Goal: Task Accomplishment & Management: Complete application form

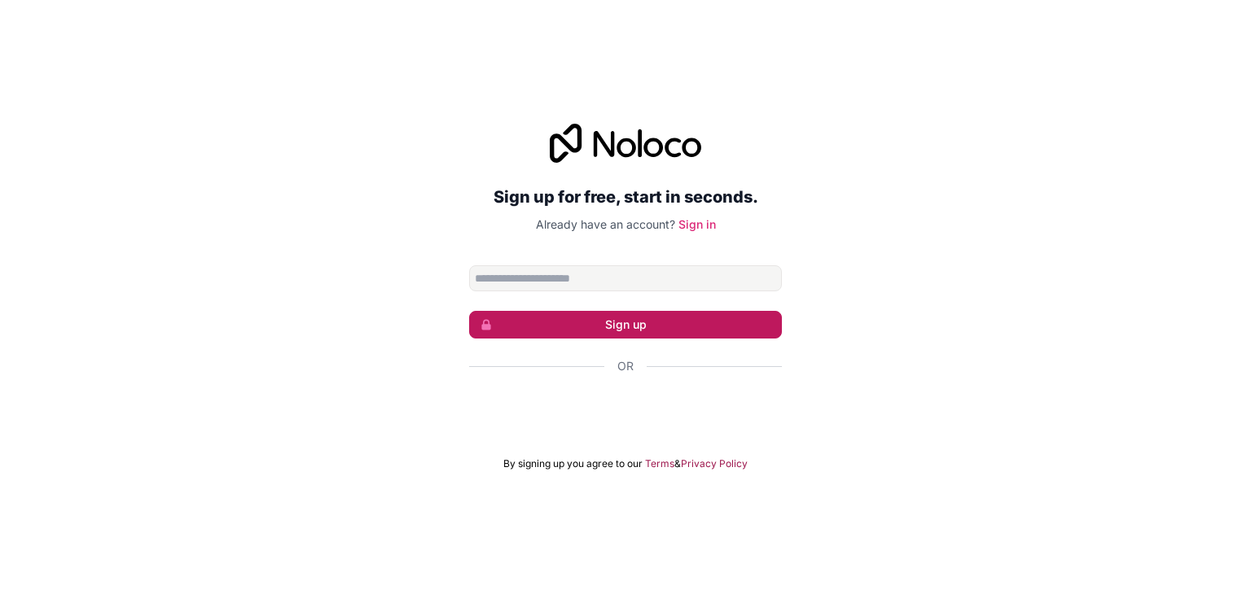
click at [611, 327] on button "Sign up" at bounding box center [625, 325] width 313 height 28
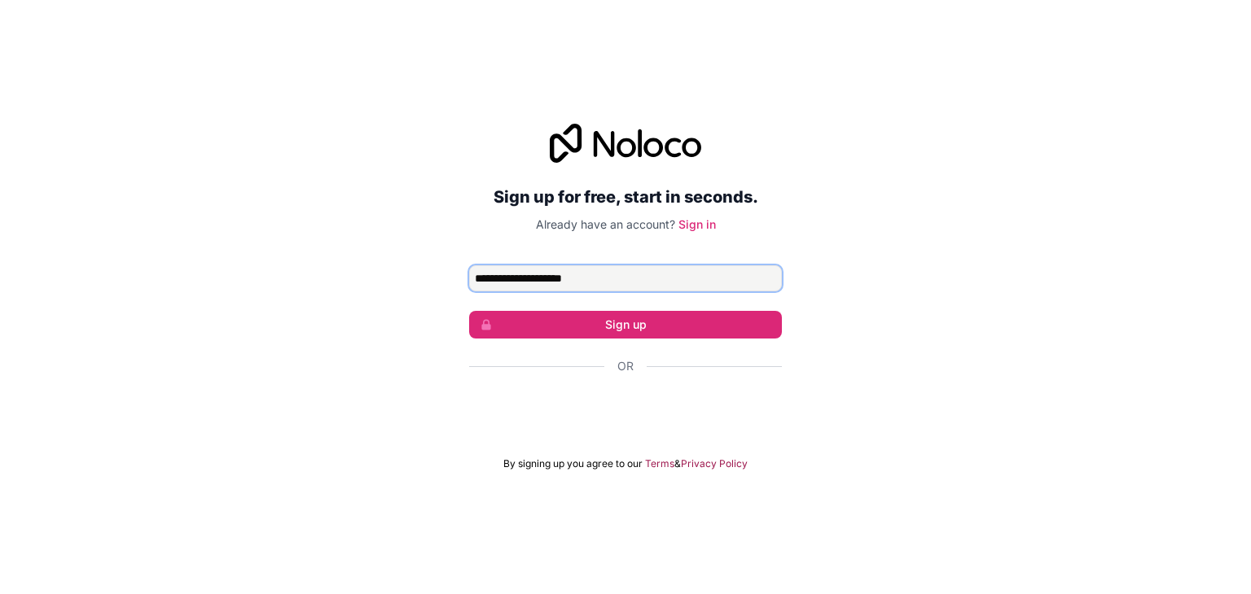
type input "**********"
click button "Sign up" at bounding box center [625, 325] width 313 height 28
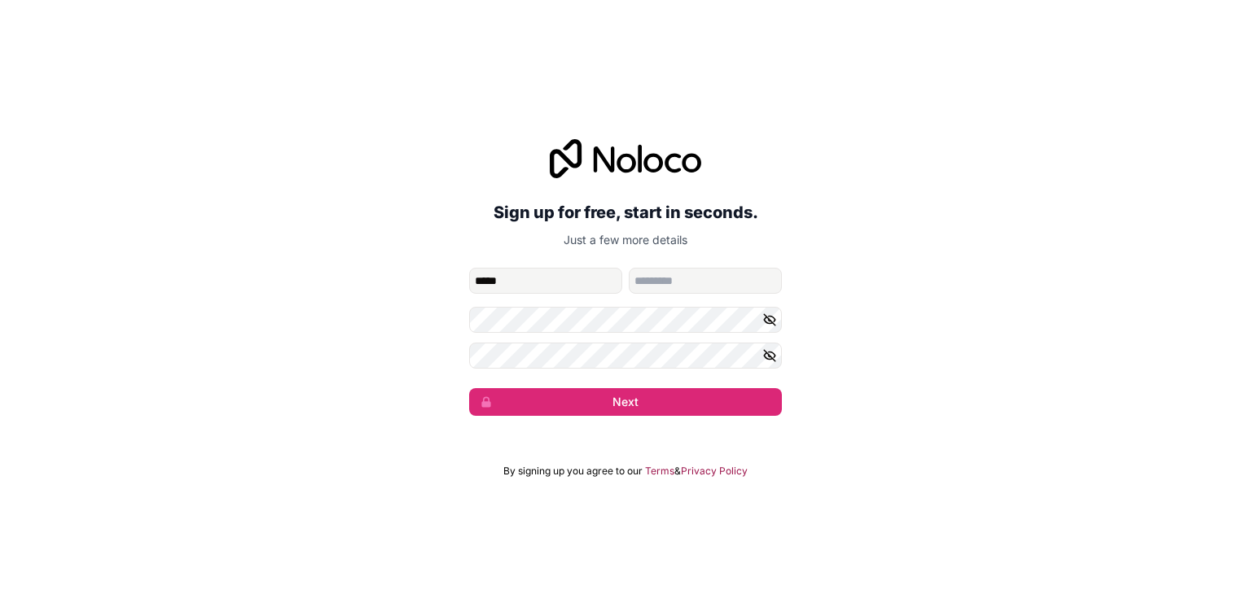
type input "*****"
type input "******"
click at [469, 388] on button "Next" at bounding box center [625, 402] width 313 height 28
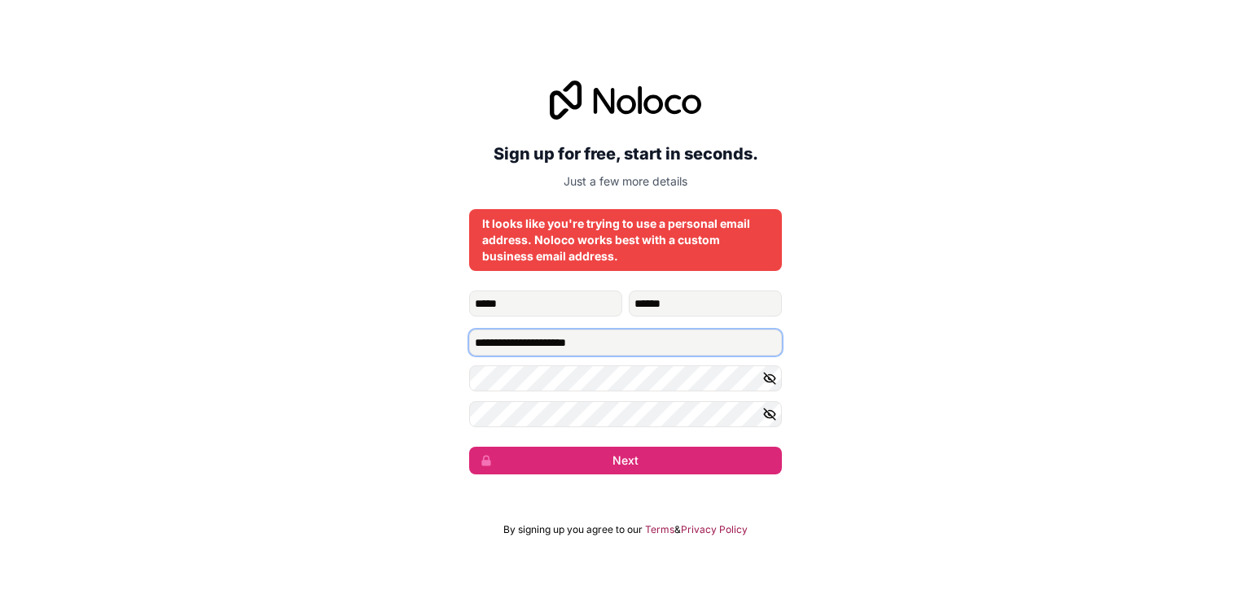
drag, startPoint x: 622, startPoint y: 341, endPoint x: 376, endPoint y: 343, distance: 245.9
click at [376, 343] on div "**********" at bounding box center [625, 278] width 1251 height 440
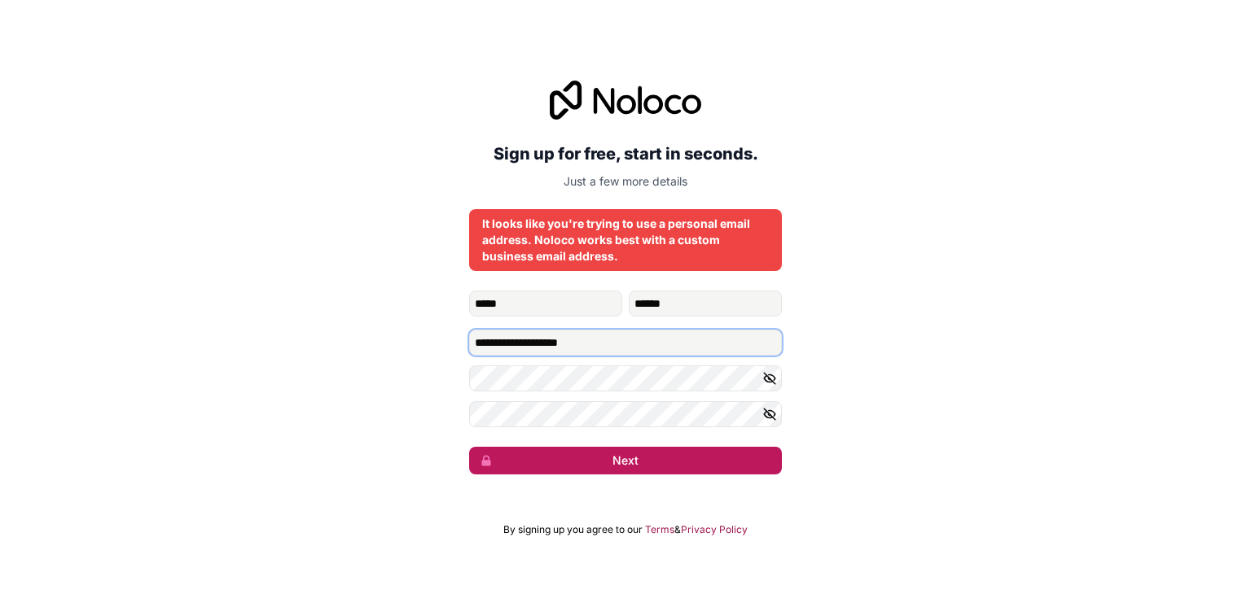
type input "**********"
click at [560, 466] on button "Next" at bounding box center [625, 461] width 313 height 28
click at [560, 466] on button "submit" at bounding box center [625, 461] width 313 height 28
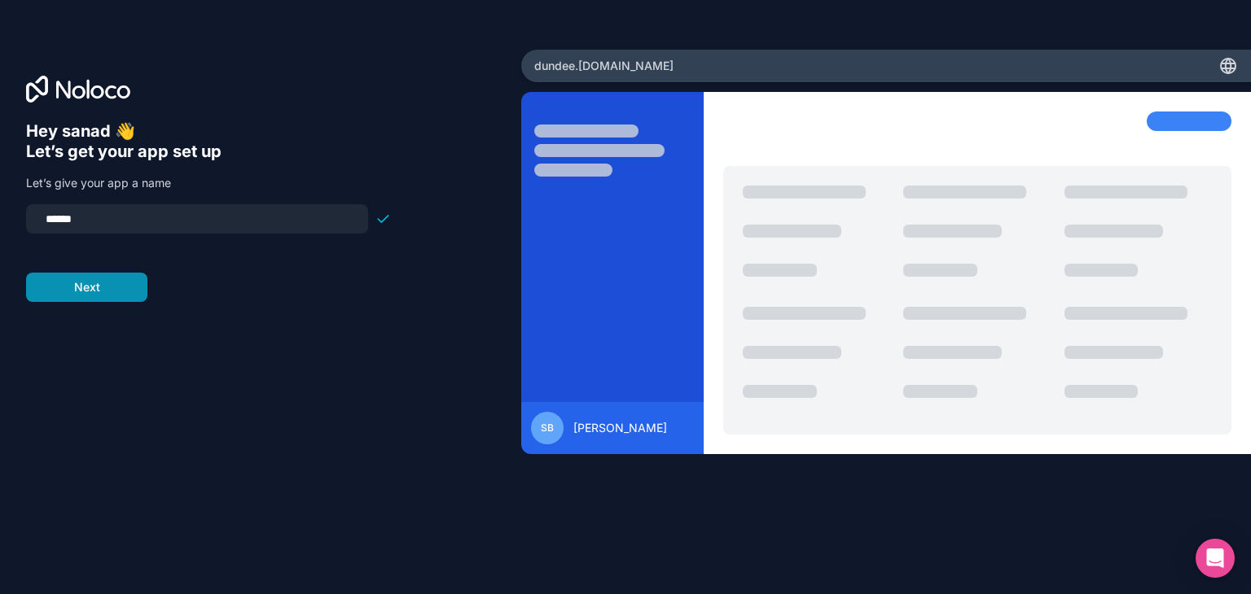
click at [94, 292] on button "Next" at bounding box center [86, 287] width 121 height 29
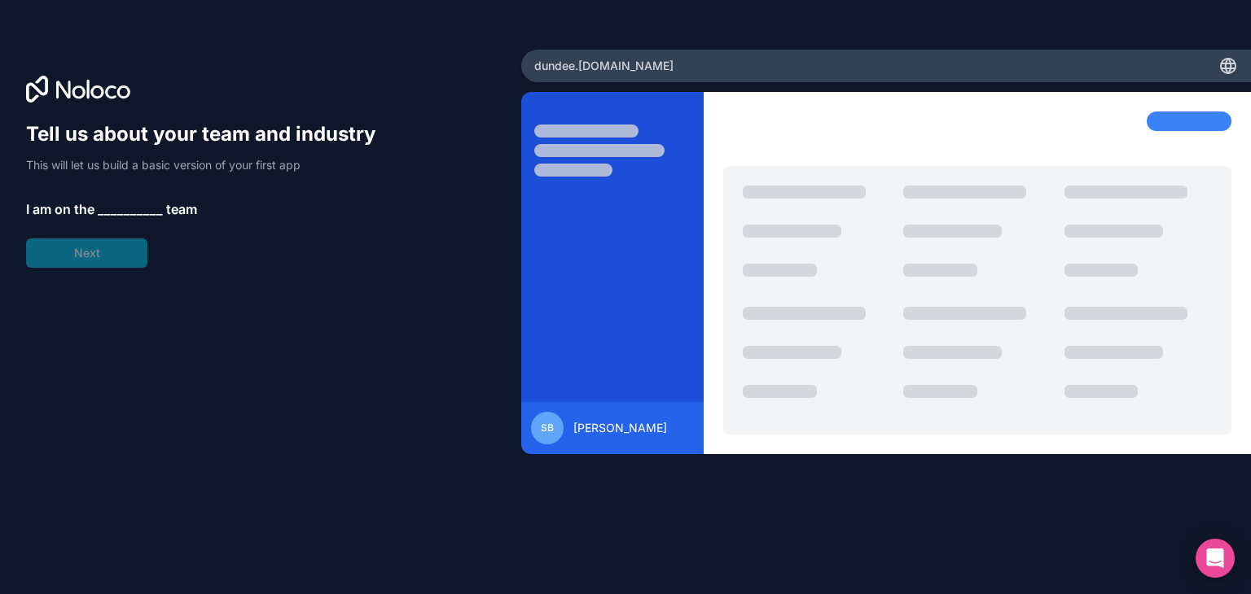
click at [132, 207] on span "__________" at bounding box center [130, 210] width 65 height 20
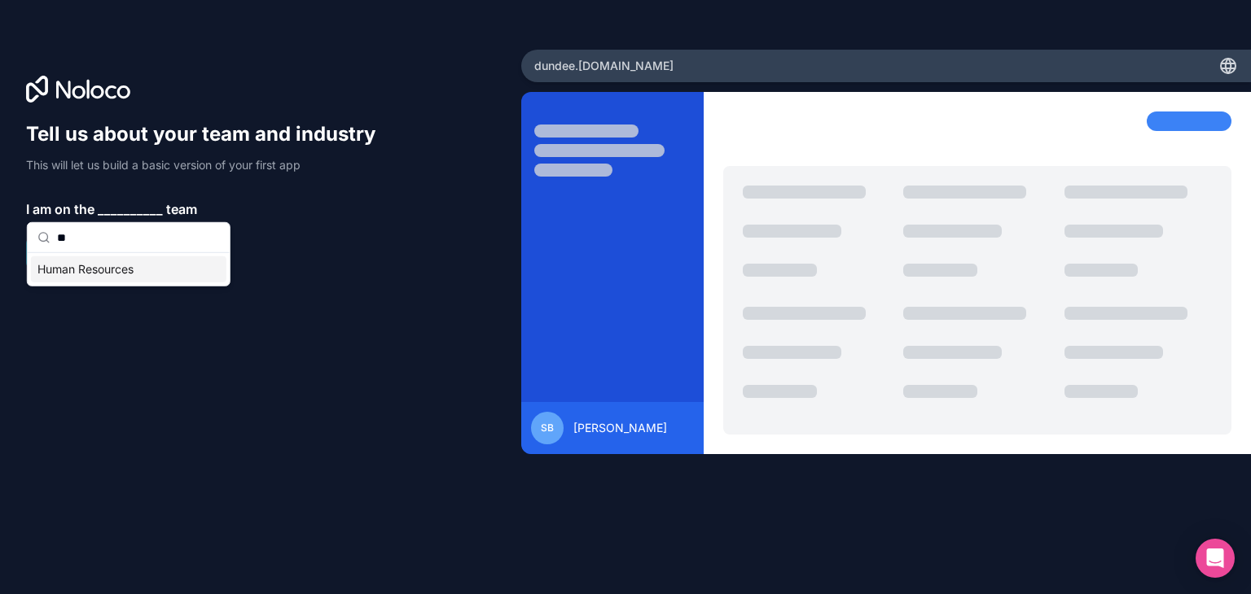
type input "**"
click at [137, 267] on div "Human Resources" at bounding box center [128, 270] width 195 height 26
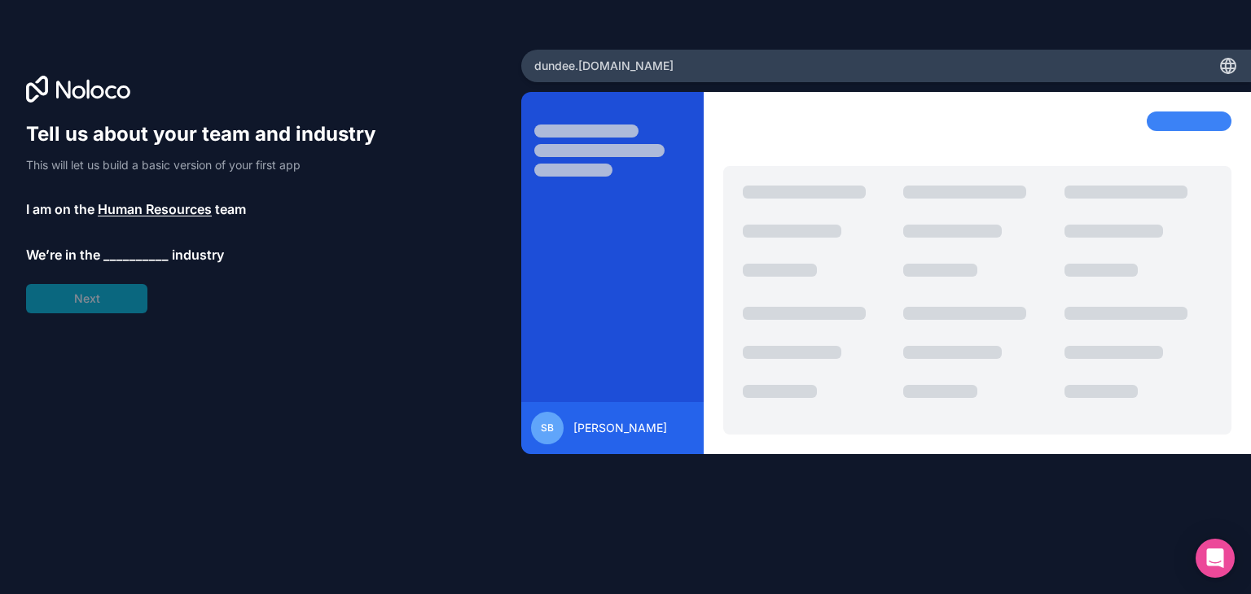
click at [134, 257] on span "__________" at bounding box center [135, 255] width 65 height 20
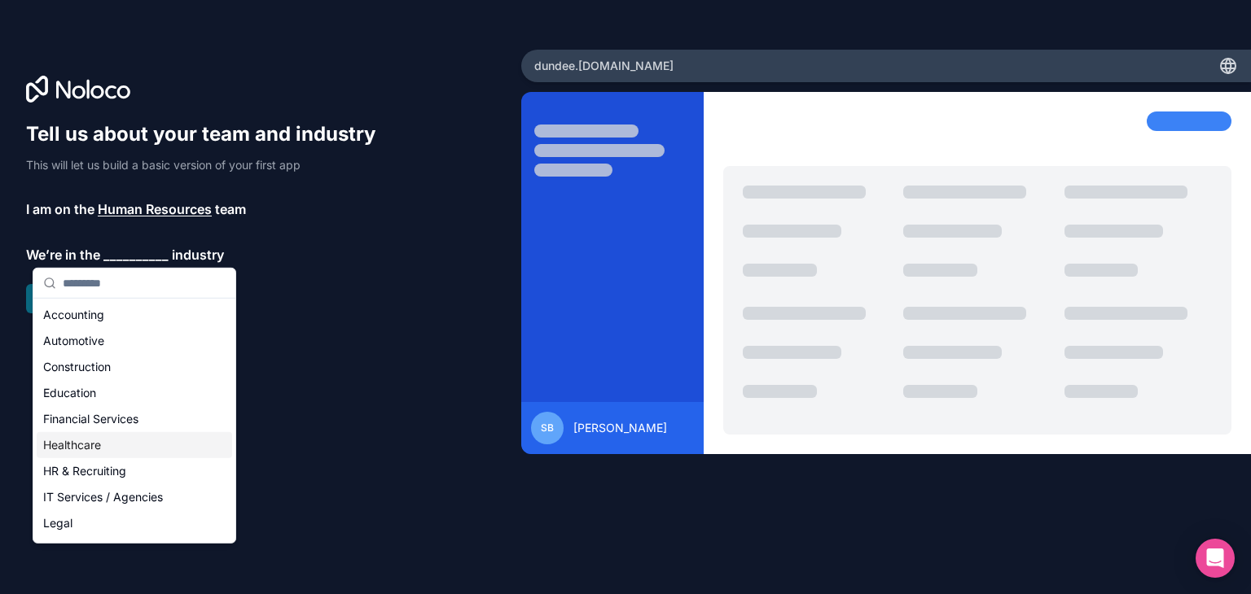
click at [86, 444] on div "Healthcare" at bounding box center [134, 445] width 195 height 26
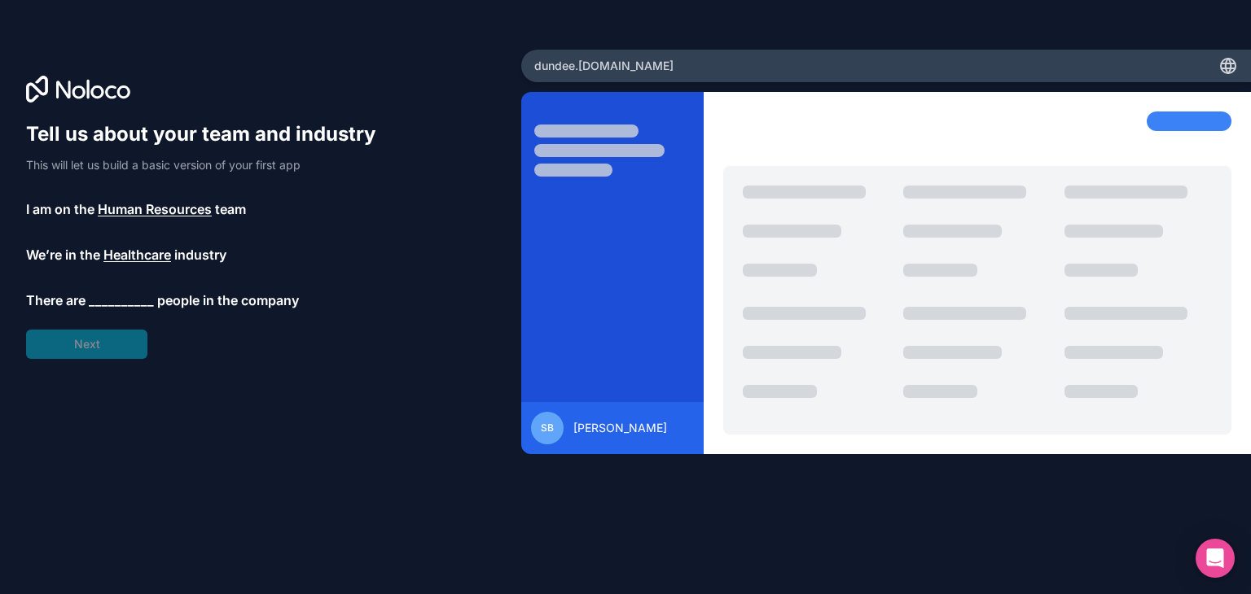
click at [111, 303] on span "__________" at bounding box center [121, 301] width 65 height 20
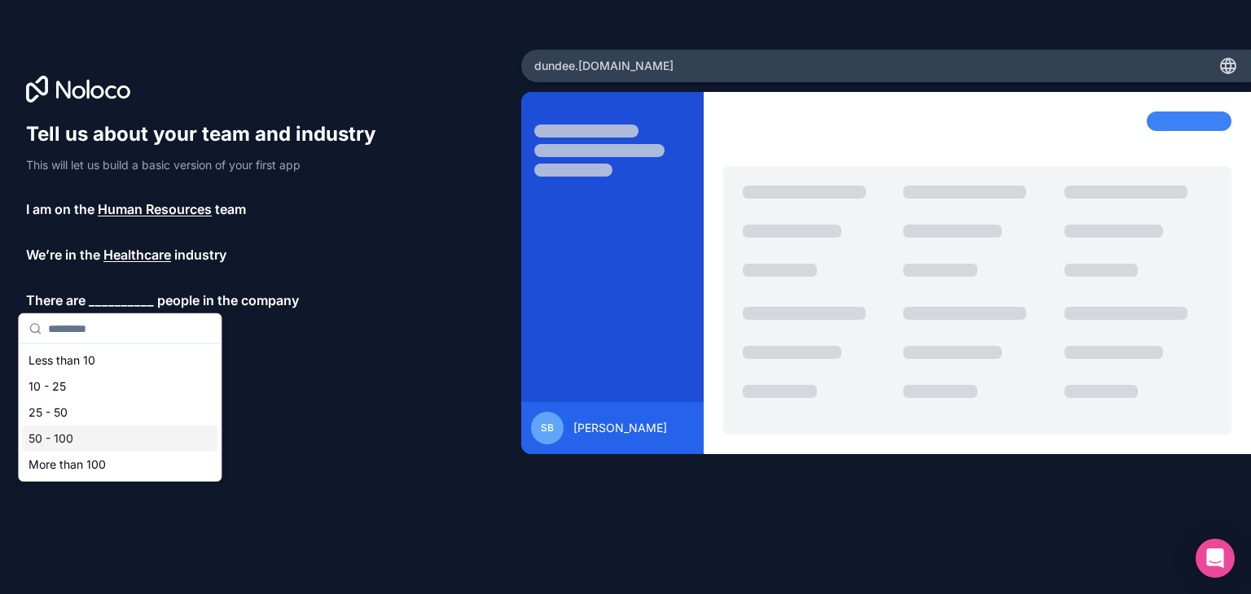
click at [65, 444] on div "50 - 100" at bounding box center [119, 439] width 195 height 26
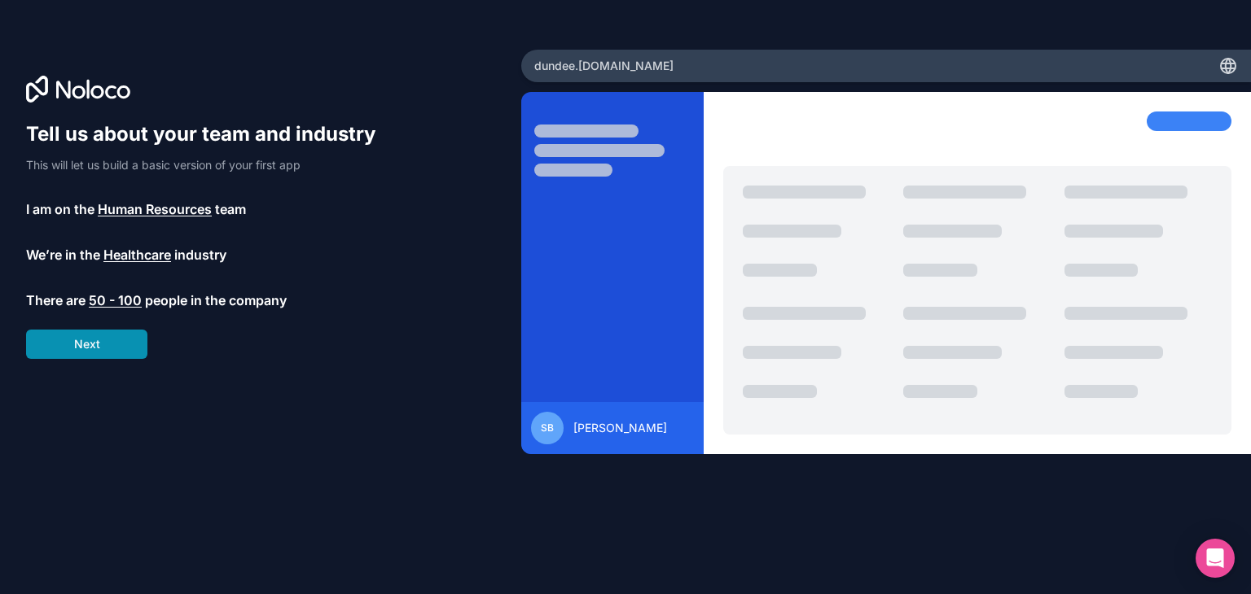
click at [101, 349] on button "Next" at bounding box center [86, 344] width 121 height 29
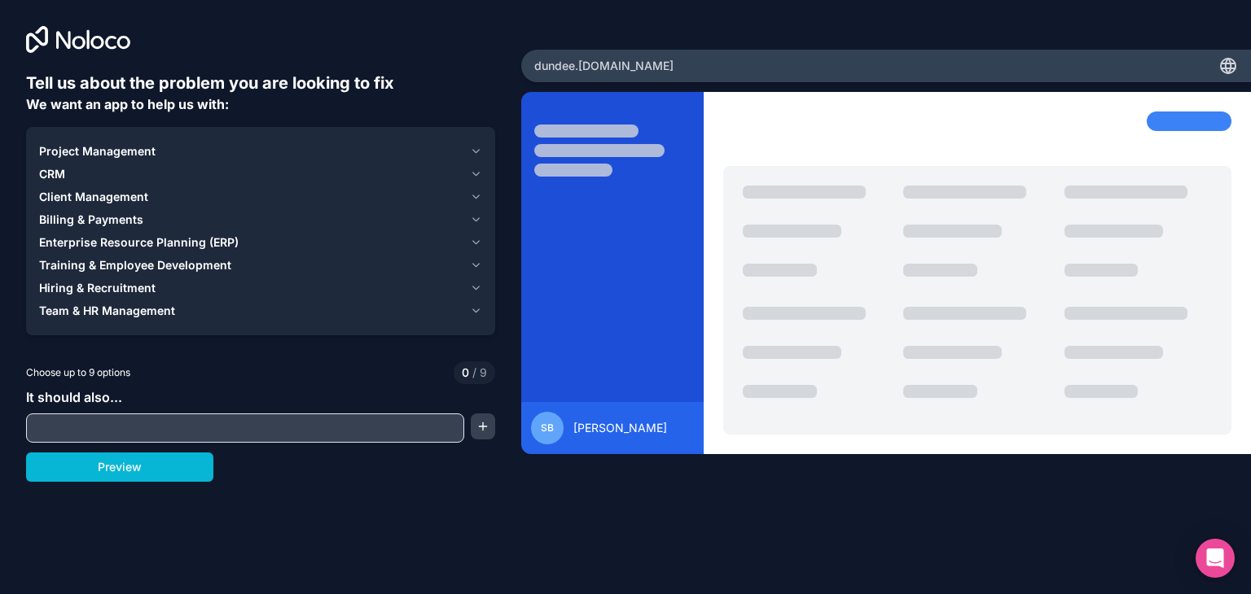
click at [192, 217] on div "Billing & Payments" at bounding box center [251, 220] width 424 height 16
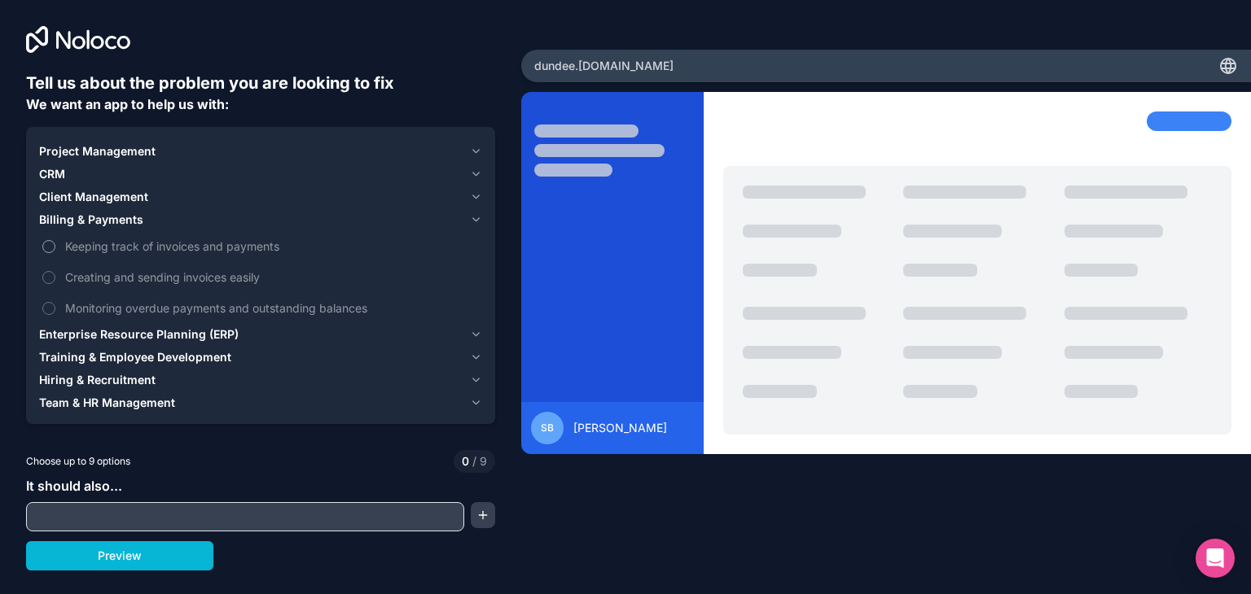
click at [149, 249] on span "Keeping track of invoices and payments" at bounding box center [272, 246] width 414 height 17
click at [55, 249] on button "Keeping track of invoices and payments" at bounding box center [48, 246] width 13 height 13
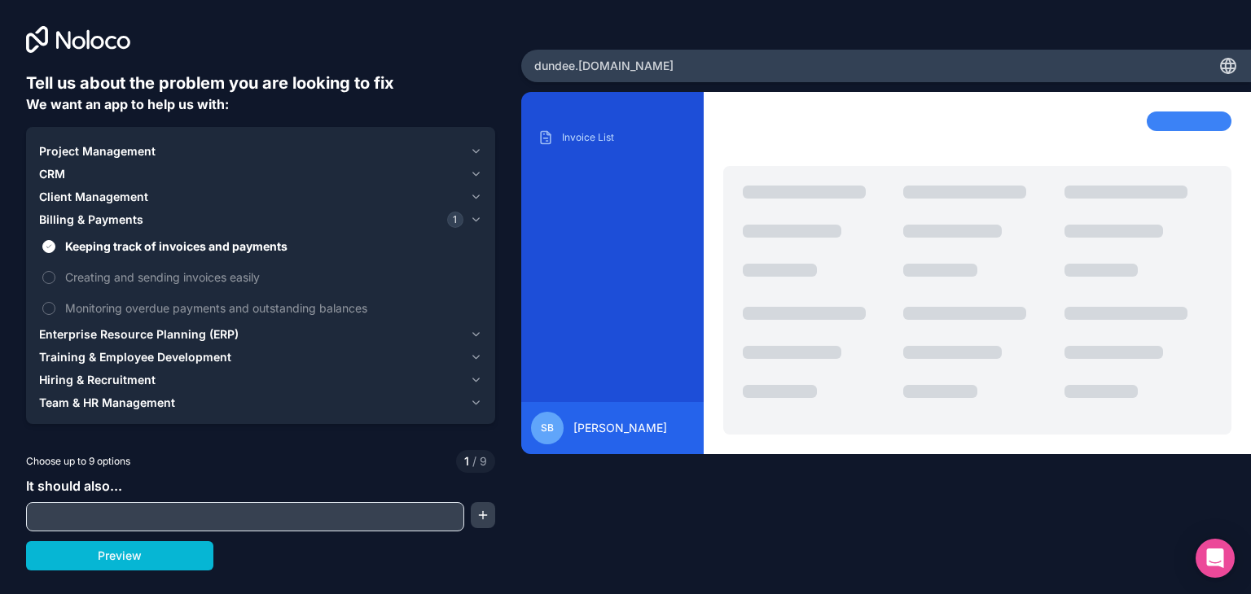
click at [99, 226] on span "Billing & Payments" at bounding box center [91, 220] width 104 height 16
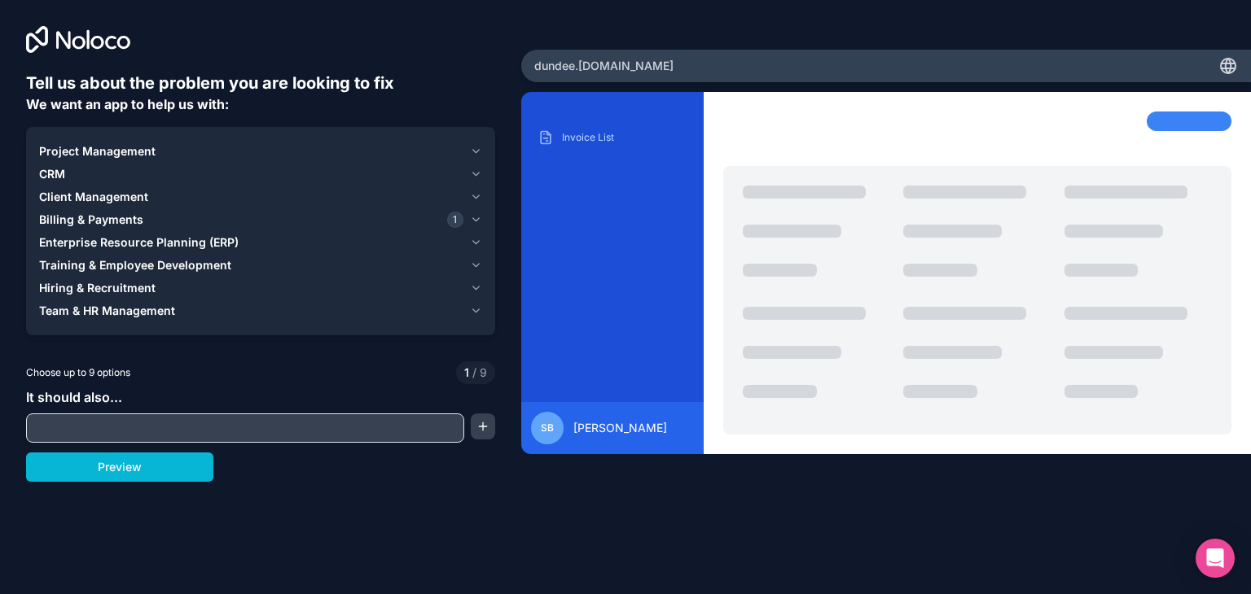
click at [129, 156] on span "Project Management" at bounding box center [97, 151] width 116 height 16
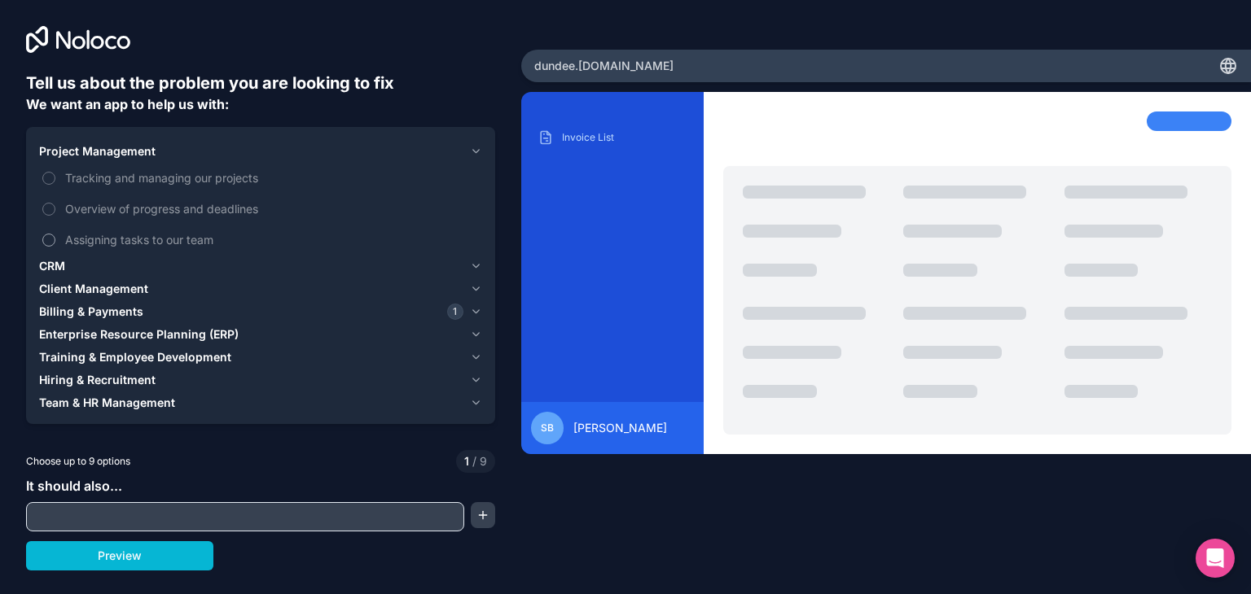
click at [116, 245] on span "Assigning tasks to our team" at bounding box center [272, 239] width 414 height 17
click at [55, 245] on button "Assigning tasks to our team" at bounding box center [48, 240] width 13 height 13
click at [70, 269] on div "CRM" at bounding box center [251, 266] width 424 height 16
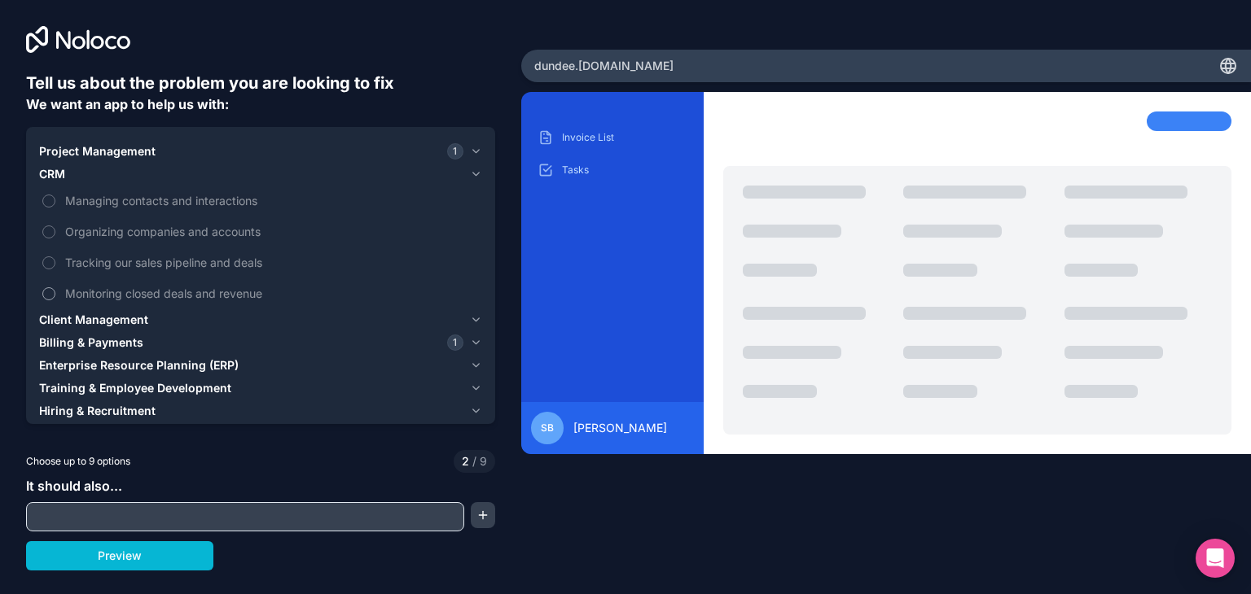
click at [88, 287] on span "Monitoring closed deals and revenue" at bounding box center [272, 293] width 414 height 17
click at [55, 287] on button "Monitoring closed deals and revenue" at bounding box center [48, 293] width 13 height 13
click at [81, 323] on span "Client Management" at bounding box center [93, 320] width 109 height 16
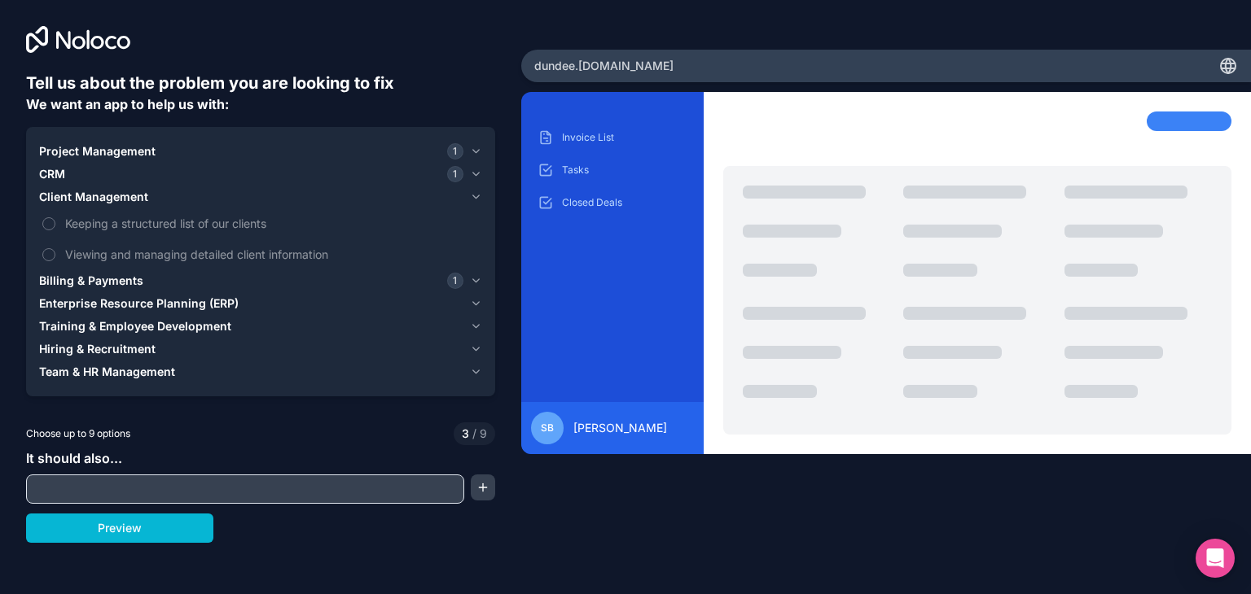
click at [94, 288] on span "Billing & Payments" at bounding box center [91, 281] width 104 height 16
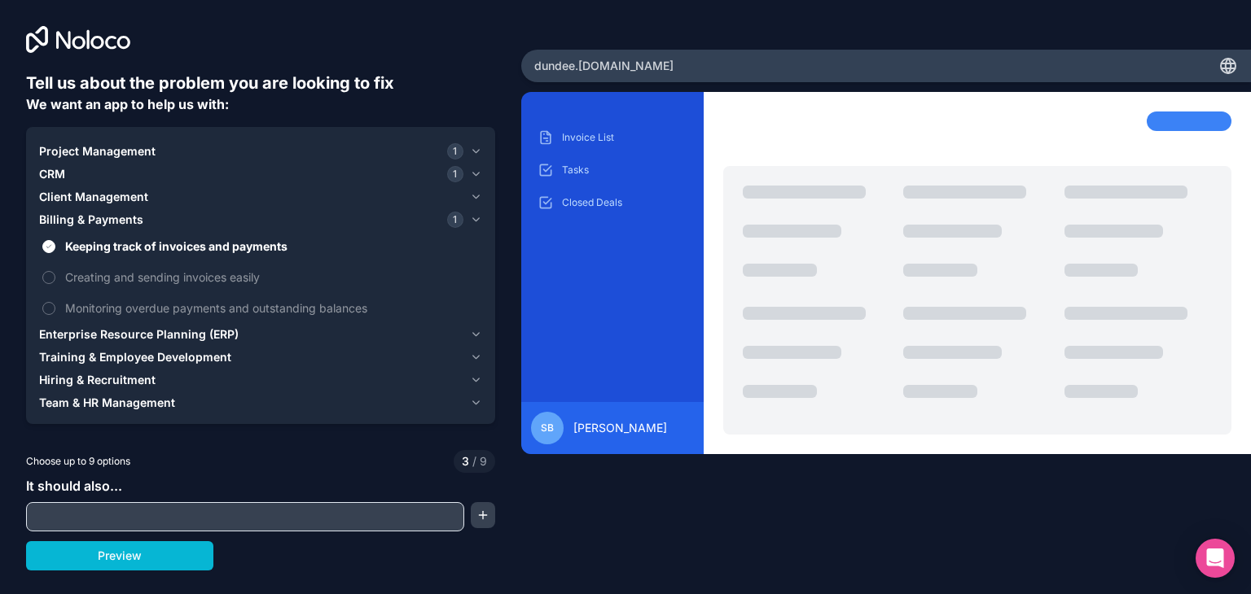
click at [104, 334] on span "Enterprise Resource Planning (ERP)" at bounding box center [139, 335] width 200 height 16
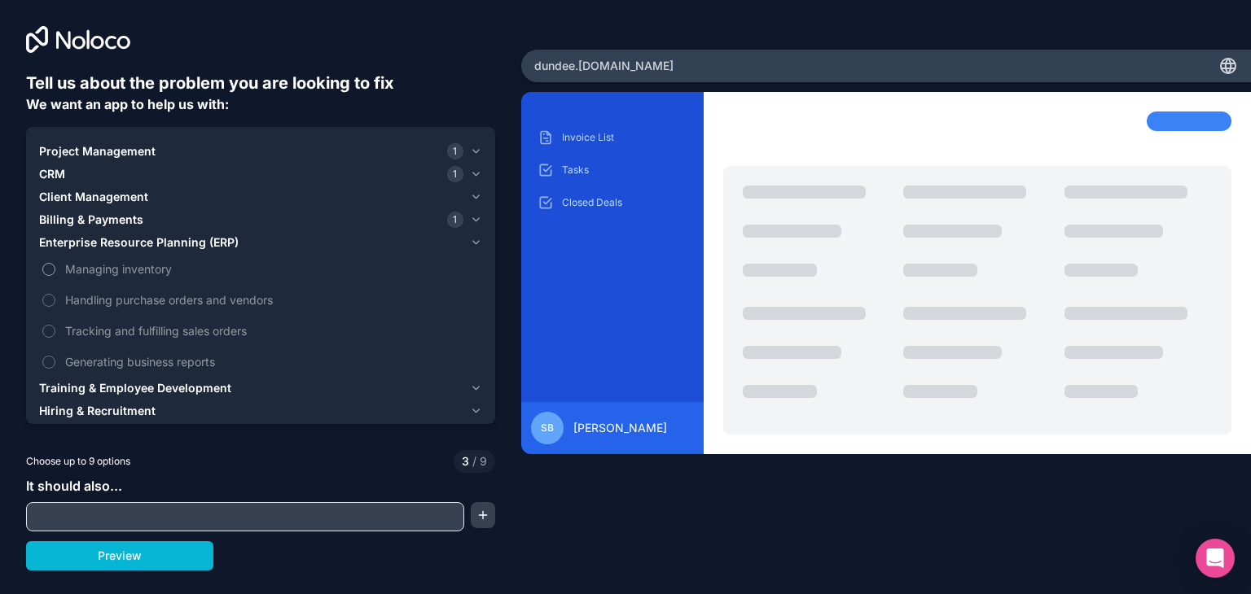
click at [111, 281] on label "Managing inventory" at bounding box center [260, 269] width 443 height 30
click at [55, 276] on button "Managing inventory" at bounding box center [48, 269] width 13 height 13
click at [104, 191] on span "Client Management" at bounding box center [93, 197] width 109 height 16
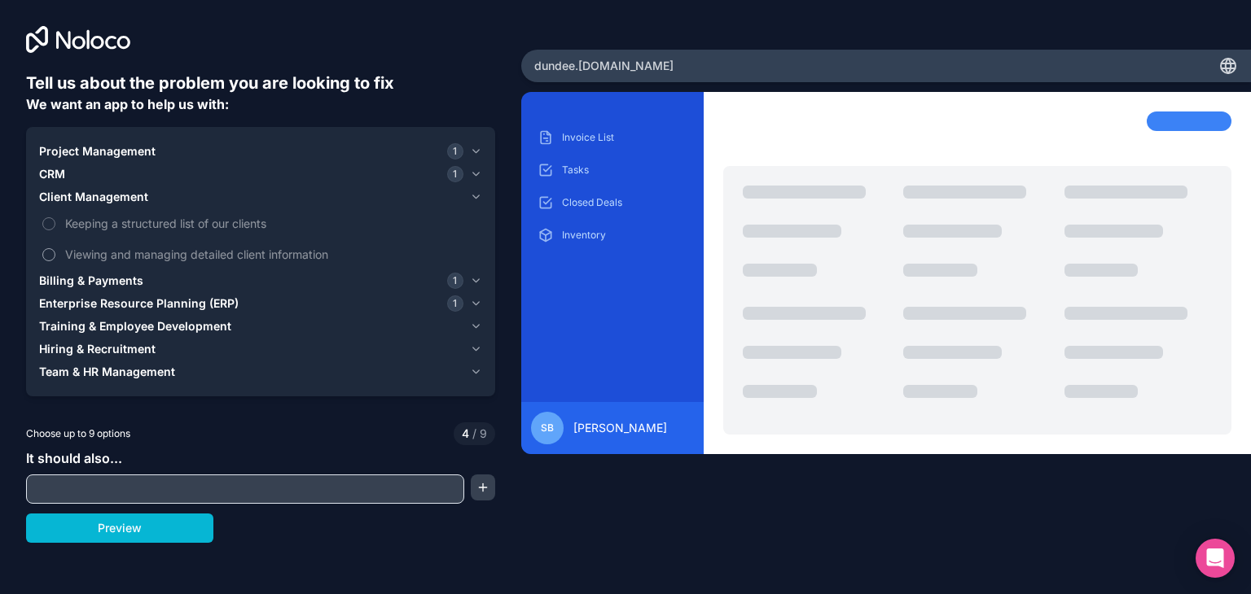
click at [107, 261] on span "Viewing and managing detailed client information" at bounding box center [272, 254] width 414 height 17
click at [55, 261] on button "Viewing and managing detailed client information" at bounding box center [48, 254] width 13 height 13
click at [81, 357] on button "Hiring & Recruitment" at bounding box center [260, 349] width 443 height 23
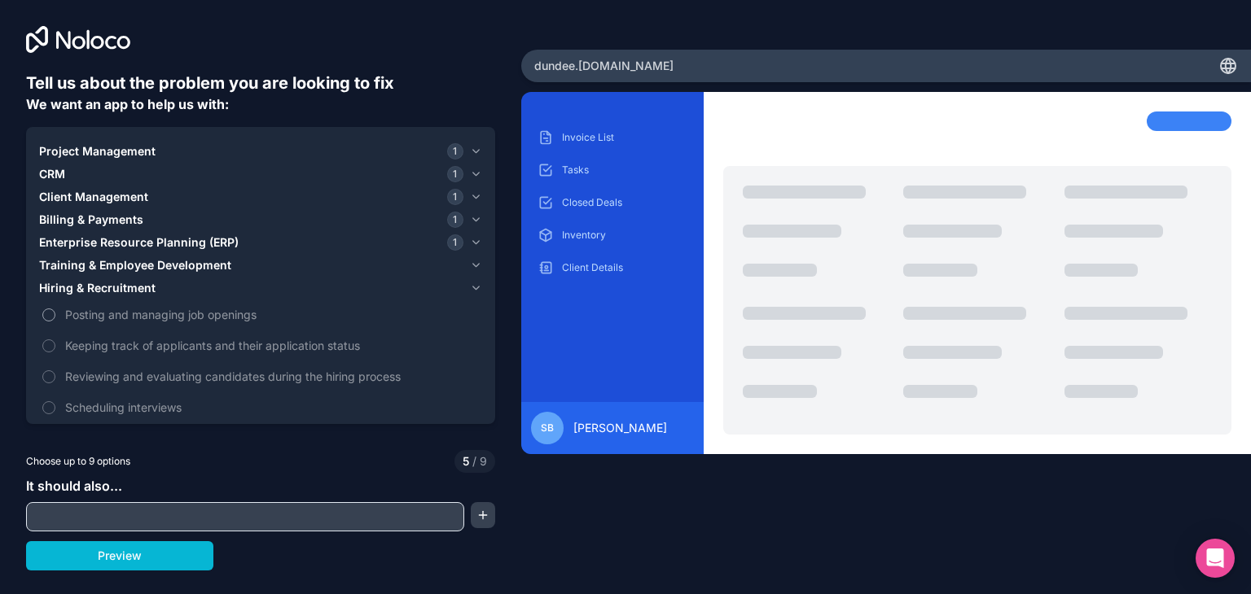
click at [122, 315] on span "Posting and managing job openings" at bounding box center [272, 314] width 414 height 17
click at [55, 315] on button "Posting and managing job openings" at bounding box center [48, 315] width 13 height 13
click at [156, 278] on button "Hiring & Recruitment 1" at bounding box center [260, 288] width 443 height 23
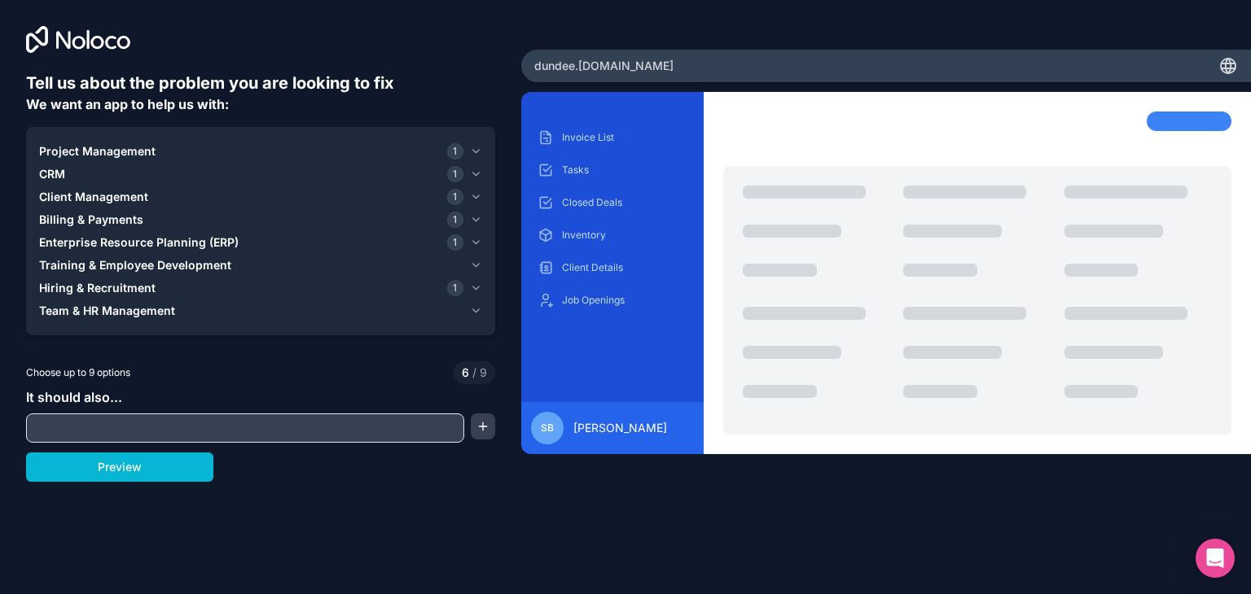
click at [138, 265] on span "Training & Employee Development" at bounding box center [135, 265] width 192 height 16
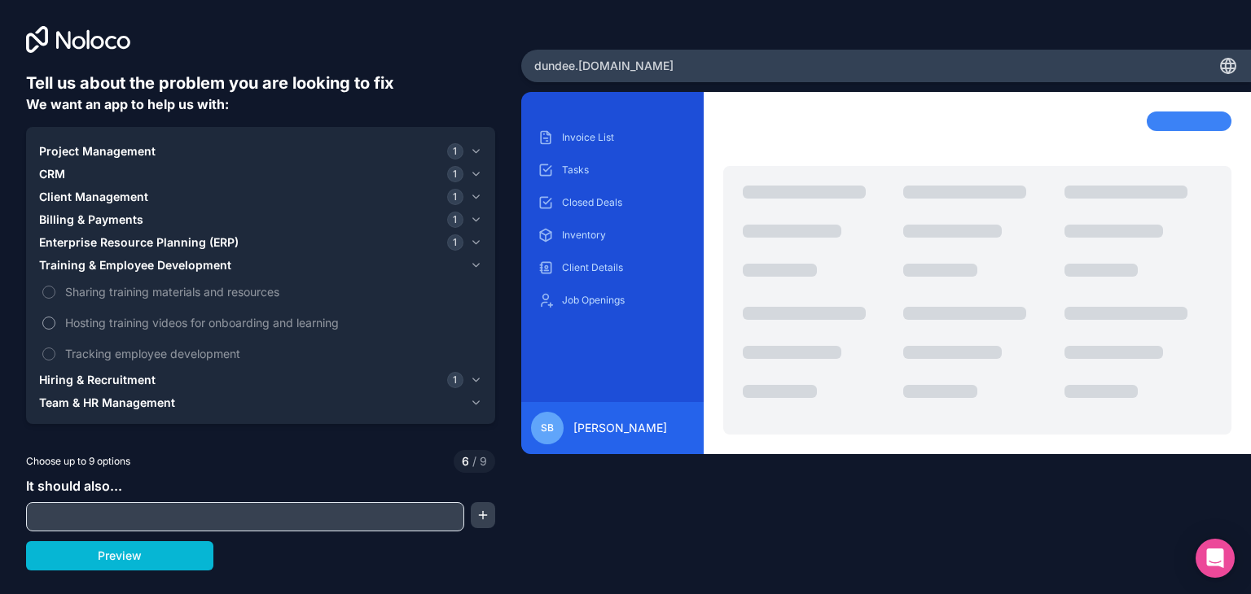
click at [120, 317] on span "Hosting training videos for onboarding and learning" at bounding box center [272, 322] width 414 height 17
click at [55, 317] on button "Hosting training videos for onboarding and learning" at bounding box center [48, 323] width 13 height 13
click at [476, 401] on icon "button" at bounding box center [476, 403] width 12 height 13
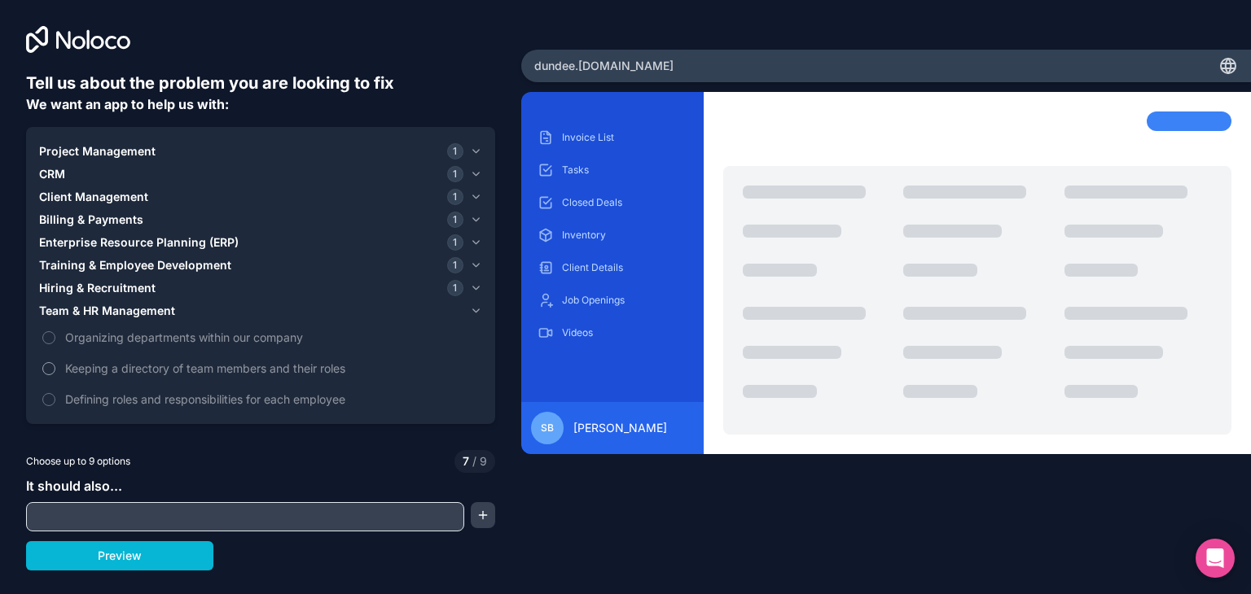
click at [204, 366] on span "Keeping a directory of team members and their roles" at bounding box center [272, 368] width 414 height 17
click at [55, 366] on button "Keeping a directory of team members and their roles" at bounding box center [48, 368] width 13 height 13
click at [471, 306] on icon "button" at bounding box center [476, 311] width 12 height 13
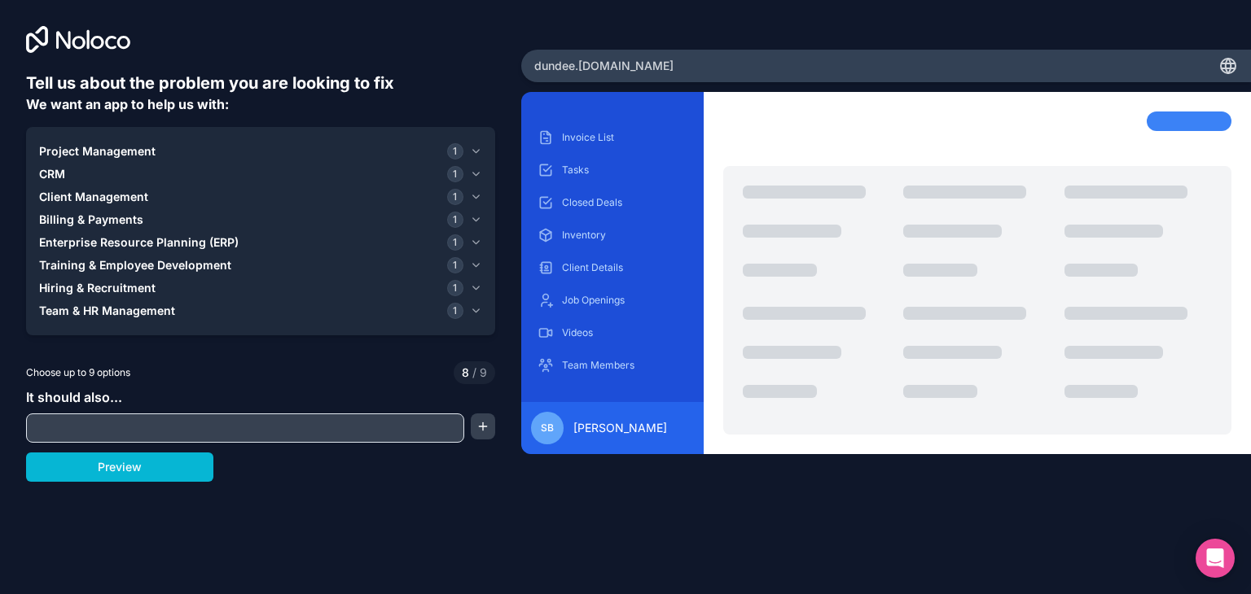
click at [169, 424] on input "text" at bounding box center [245, 428] width 430 height 23
click at [149, 463] on button "Preview" at bounding box center [119, 467] width 187 height 29
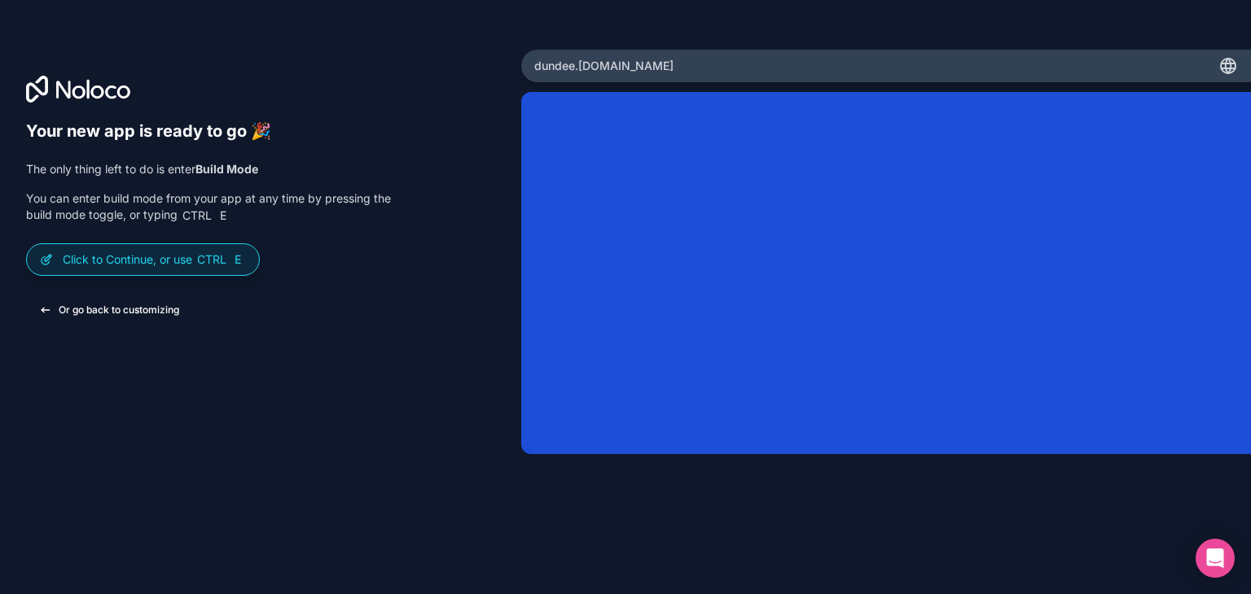
click at [151, 306] on button "Or go back to customizing" at bounding box center [109, 310] width 166 height 29
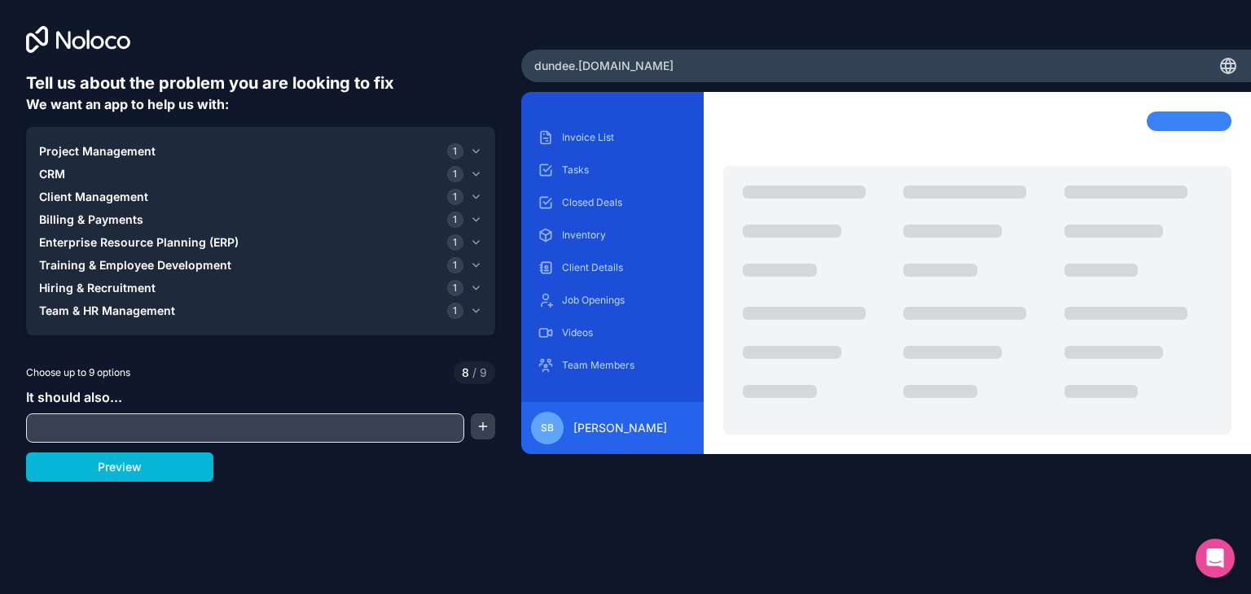
click at [1218, 66] on icon at bounding box center [1228, 66] width 20 height 20
click at [1232, 56] on icon at bounding box center [1228, 66] width 20 height 20
click at [556, 433] on div "sb" at bounding box center [547, 428] width 33 height 33
click at [585, 424] on span "[PERSON_NAME]" at bounding box center [620, 428] width 94 height 16
click at [555, 431] on div "sb" at bounding box center [547, 428] width 33 height 33
